Goal: Navigation & Orientation: Find specific page/section

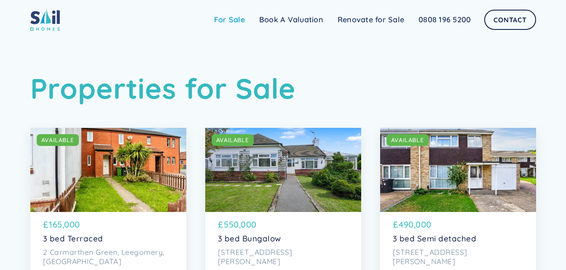
click at [225, 19] on link "For Sale" at bounding box center [229, 19] width 45 height 17
click at [235, 20] on link "For Sale" at bounding box center [229, 19] width 45 height 17
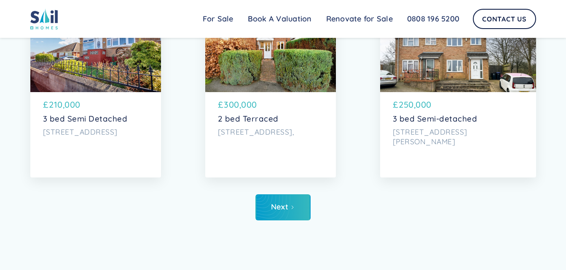
scroll to position [2898, 0]
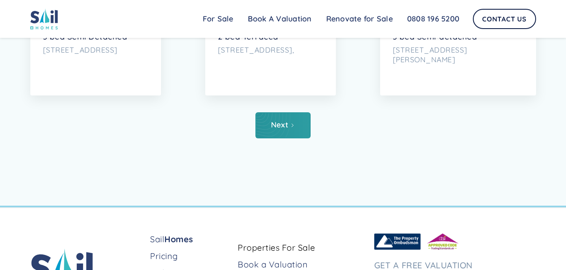
click at [284, 139] on link "Next" at bounding box center [282, 125] width 55 height 26
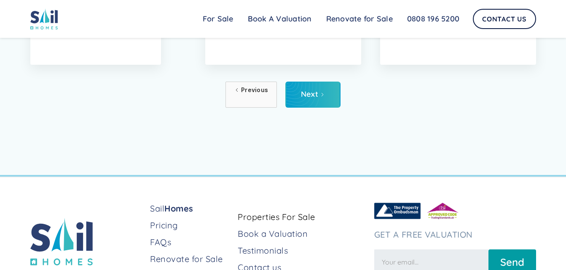
scroll to position [2949, 0]
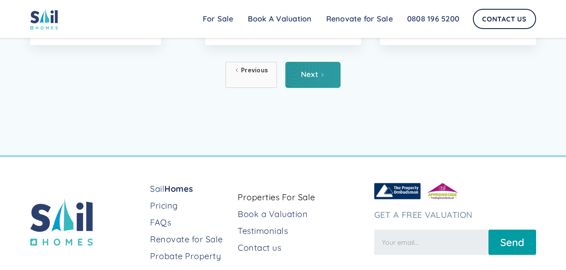
click at [318, 88] on link "Next" at bounding box center [312, 75] width 55 height 26
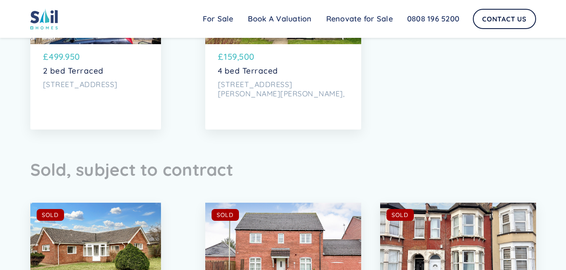
scroll to position [2342, 0]
